Goal: Task Accomplishment & Management: Manage account settings

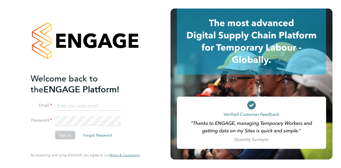
type input "[EMAIL_ADDRESS][DOMAIN_NAME]"
click at [62, 134] on button "Sign In" at bounding box center [65, 135] width 20 height 9
